Goal: Register for event/course

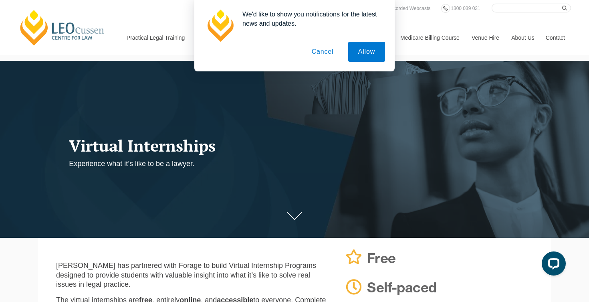
click at [320, 48] on button "Cancel" at bounding box center [323, 52] width 42 height 20
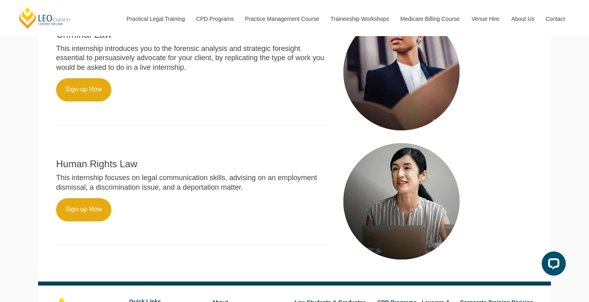
scroll to position [486, 0]
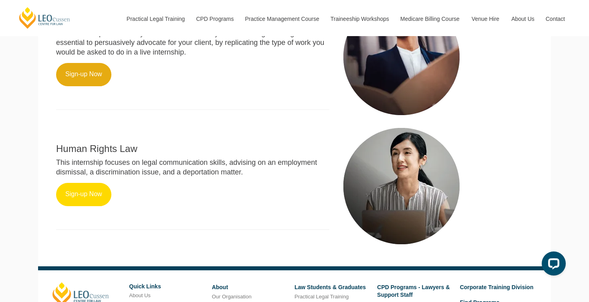
click at [91, 190] on link "Sign-up Now" at bounding box center [83, 194] width 55 height 23
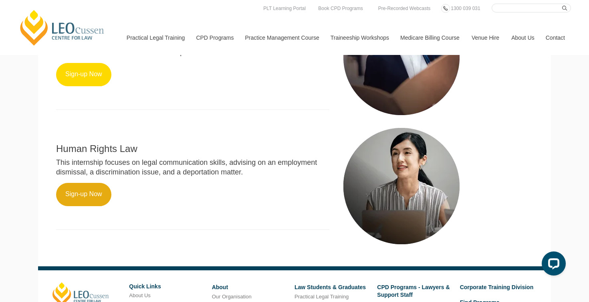
click at [78, 67] on link "Sign-up Now" at bounding box center [83, 74] width 55 height 23
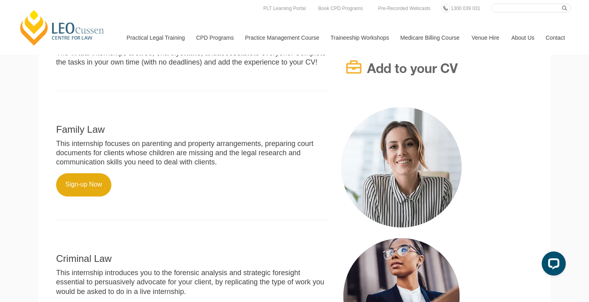
scroll to position [0, 0]
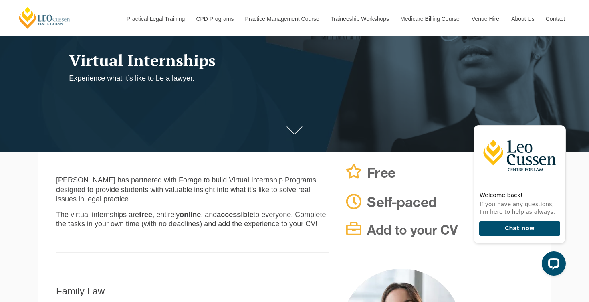
scroll to position [118, 0]
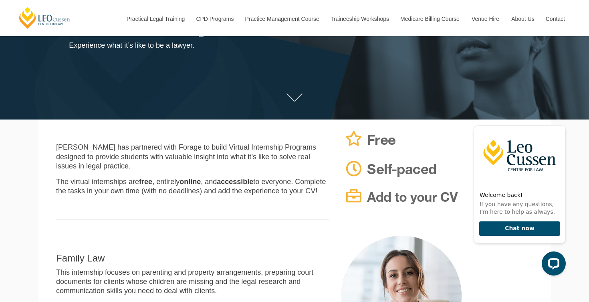
click at [289, 236] on p at bounding box center [192, 240] width 273 height 9
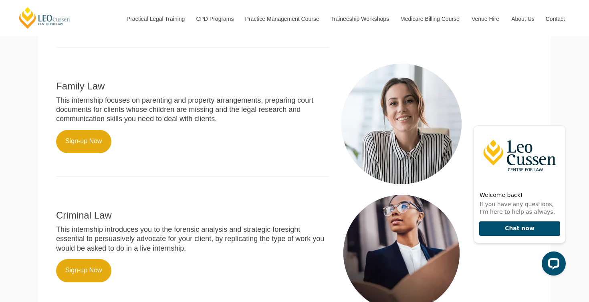
scroll to position [433, 0]
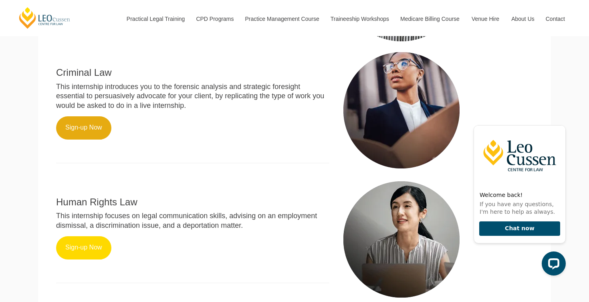
click at [83, 237] on link "Sign-up Now" at bounding box center [83, 247] width 55 height 23
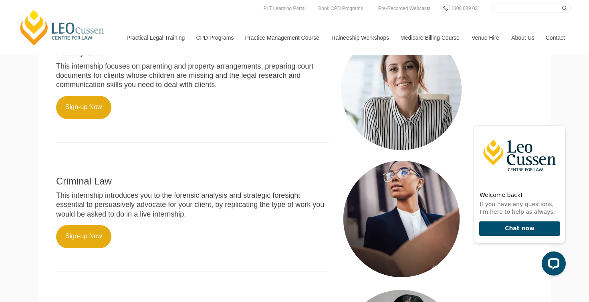
scroll to position [312, 0]
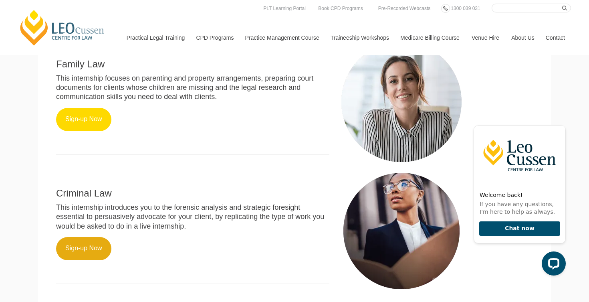
click at [90, 113] on link "Sign-up Now" at bounding box center [83, 119] width 55 height 23
